Goal: Task Accomplishment & Management: Use online tool/utility

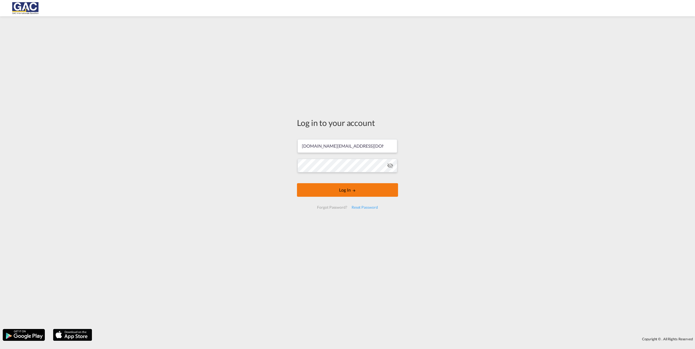
click at [358, 187] on button "Log In" at bounding box center [347, 190] width 101 height 14
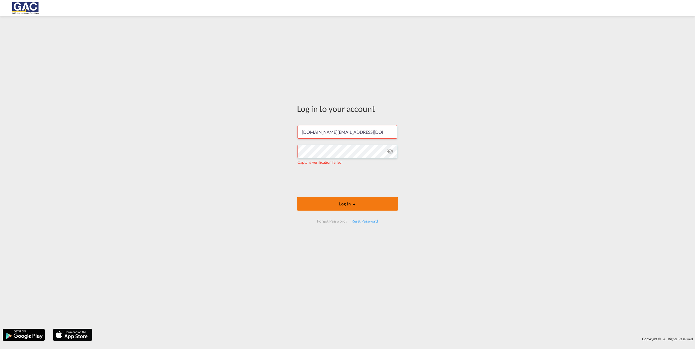
click at [359, 205] on button "Log In" at bounding box center [347, 204] width 101 height 14
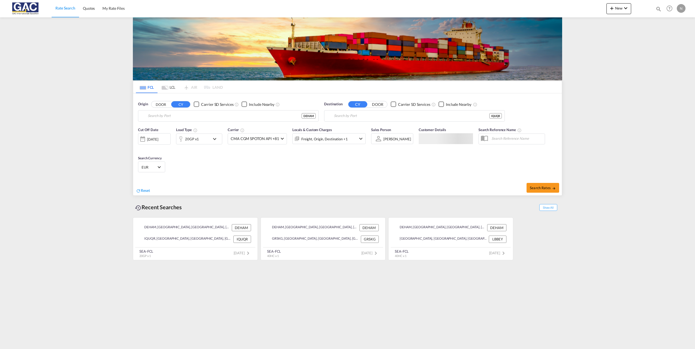
type input "Hamburg, DEHAM"
type input "Umm Qasr Port, IQUQR"
click at [21, 9] on img at bounding box center [26, 8] width 37 height 12
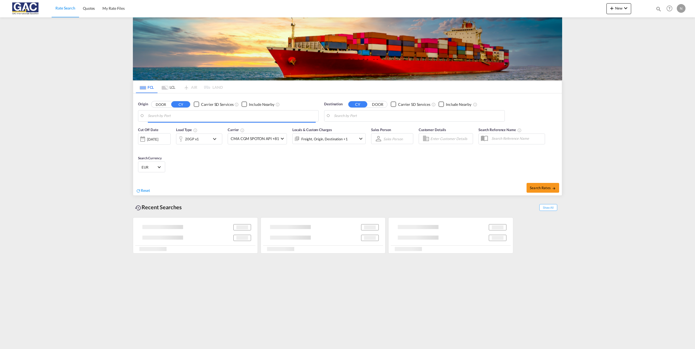
type input "[GEOGRAPHIC_DATA], [GEOGRAPHIC_DATA]"
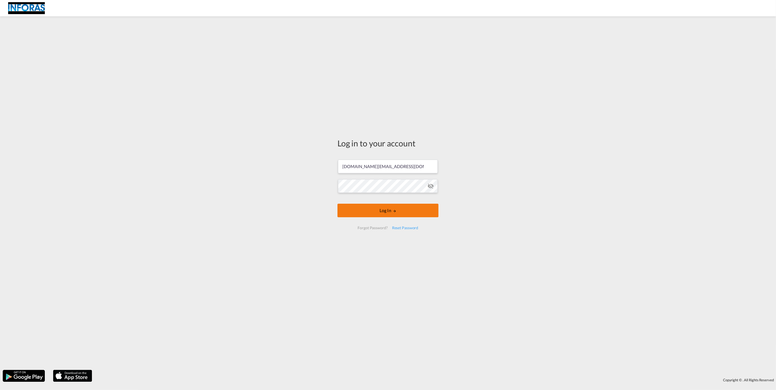
click at [367, 209] on button "Log In" at bounding box center [387, 211] width 101 height 14
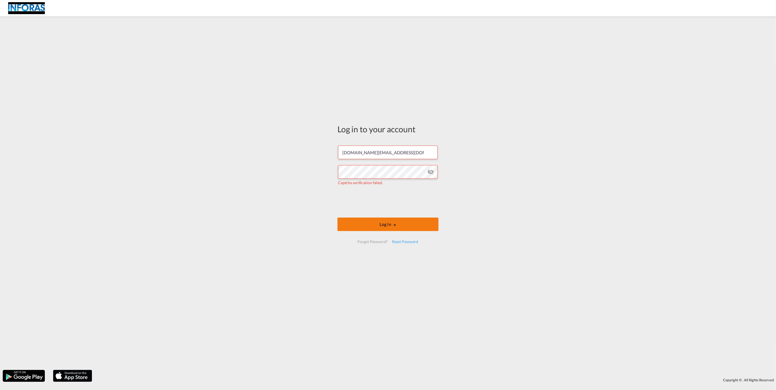
click at [387, 226] on button "Log In" at bounding box center [387, 225] width 101 height 14
